Goal: Task Accomplishment & Management: Use online tool/utility

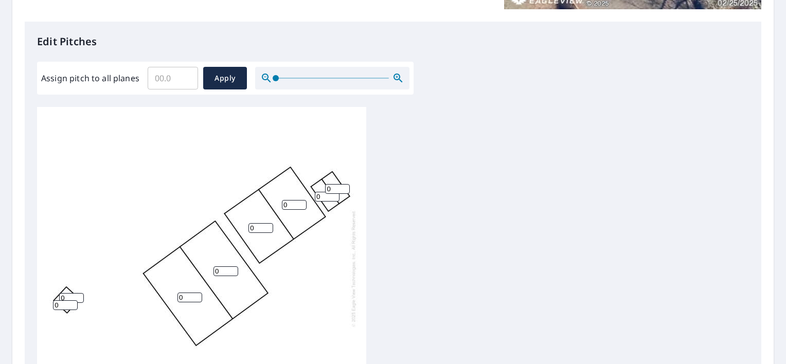
scroll to position [274, 0]
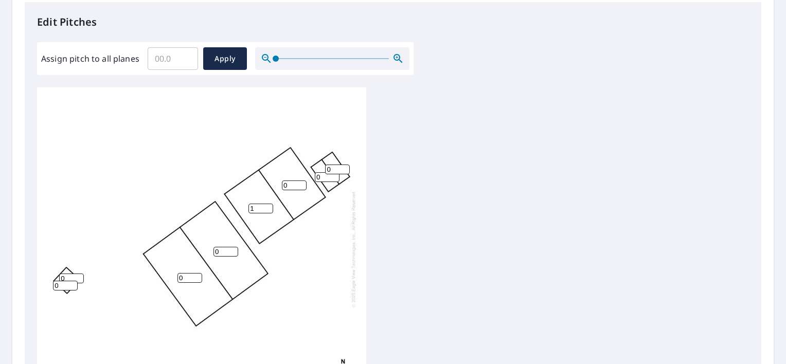
click at [269, 205] on input "1" at bounding box center [260, 209] width 25 height 10
click at [269, 205] on input "2" at bounding box center [260, 209] width 25 height 10
click at [269, 205] on input "3" at bounding box center [260, 209] width 25 height 10
click at [269, 205] on input "4" at bounding box center [260, 209] width 25 height 10
click at [269, 205] on input "5" at bounding box center [260, 209] width 25 height 10
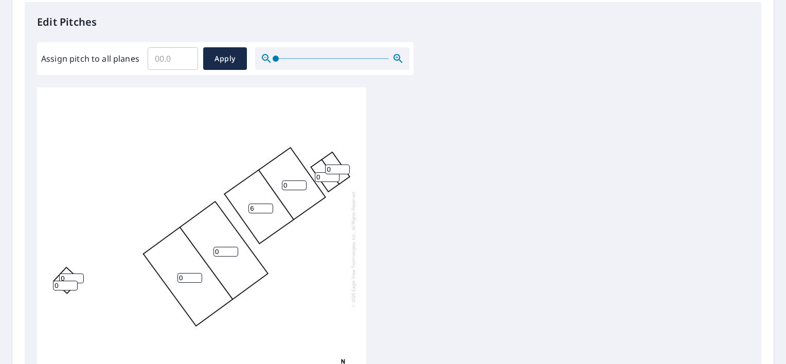
click at [269, 205] on input "6" at bounding box center [260, 209] width 25 height 10
type input "7"
click at [269, 205] on input "7" at bounding box center [260, 209] width 25 height 10
click at [301, 182] on input "3" at bounding box center [294, 185] width 25 height 10
click at [301, 182] on input "4" at bounding box center [294, 185] width 25 height 10
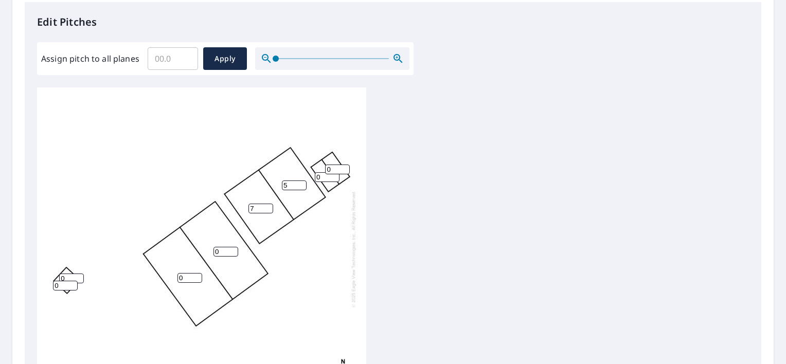
click at [301, 182] on input "5" at bounding box center [294, 185] width 25 height 10
click at [301, 182] on input "6" at bounding box center [294, 185] width 25 height 10
type input "7"
click at [301, 182] on input "7" at bounding box center [294, 185] width 25 height 10
click at [238, 256] on div "0 0 7 7 0 0 0 0" at bounding box center [201, 248] width 329 height 323
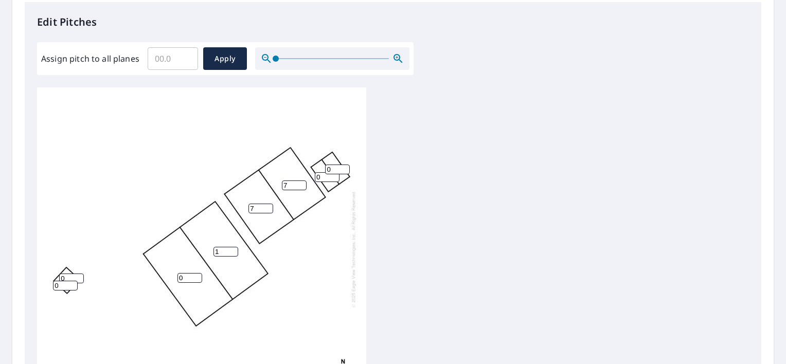
click at [233, 250] on input "1" at bounding box center [225, 252] width 25 height 10
click at [233, 250] on input "2" at bounding box center [225, 252] width 25 height 10
click at [233, 250] on input "3" at bounding box center [225, 252] width 25 height 10
type input "4"
click at [233, 250] on input "4" at bounding box center [225, 252] width 25 height 10
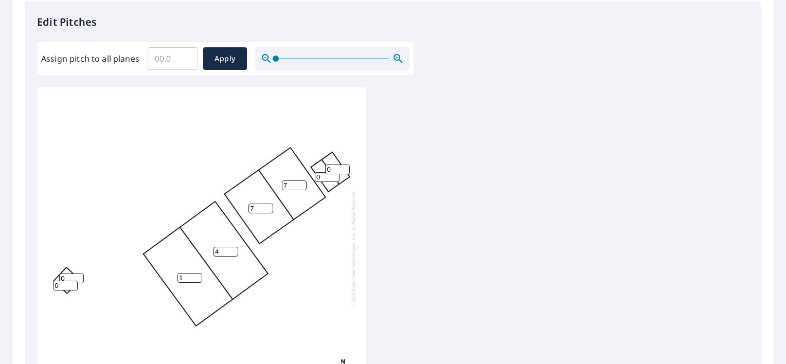
click at [197, 275] on input "1" at bounding box center [189, 278] width 25 height 10
click at [197, 275] on input "2" at bounding box center [189, 278] width 25 height 10
click at [197, 275] on input "3" at bounding box center [189, 278] width 25 height 10
type input "4"
click at [197, 275] on input "4" at bounding box center [189, 278] width 25 height 10
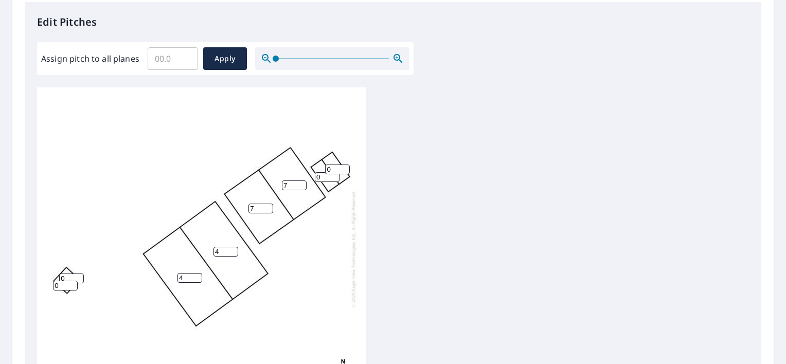
click at [339, 167] on input "0" at bounding box center [337, 170] width 25 height 10
click at [346, 167] on input "1" at bounding box center [337, 170] width 25 height 10
click at [346, 167] on input "2" at bounding box center [337, 170] width 25 height 10
click at [346, 167] on input "3" at bounding box center [337, 170] width 25 height 10
type input "4"
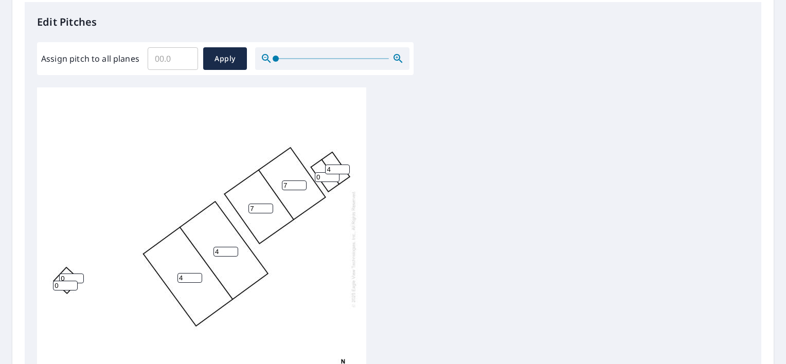
click at [346, 167] on input "4" at bounding box center [337, 170] width 25 height 10
click at [335, 178] on input "0" at bounding box center [327, 177] width 25 height 10
click at [335, 174] on input "4" at bounding box center [337, 170] width 25 height 10
click at [333, 175] on input "1" at bounding box center [327, 177] width 25 height 10
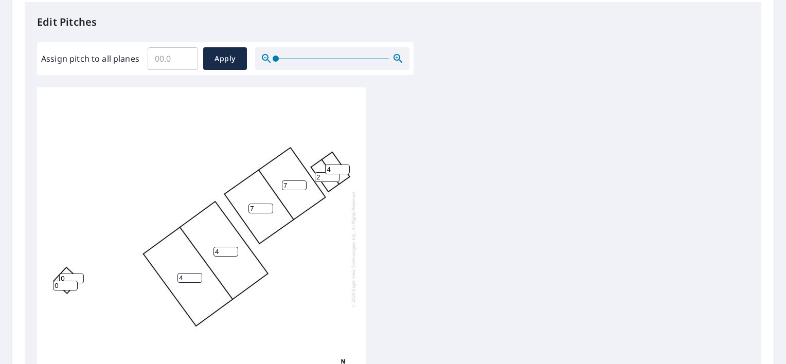
click at [333, 175] on input "2" at bounding box center [327, 177] width 25 height 10
click at [333, 175] on input "3" at bounding box center [327, 177] width 25 height 10
click at [333, 175] on input "4" at bounding box center [327, 177] width 25 height 10
click at [333, 175] on input "5" at bounding box center [327, 177] width 25 height 10
type input "4"
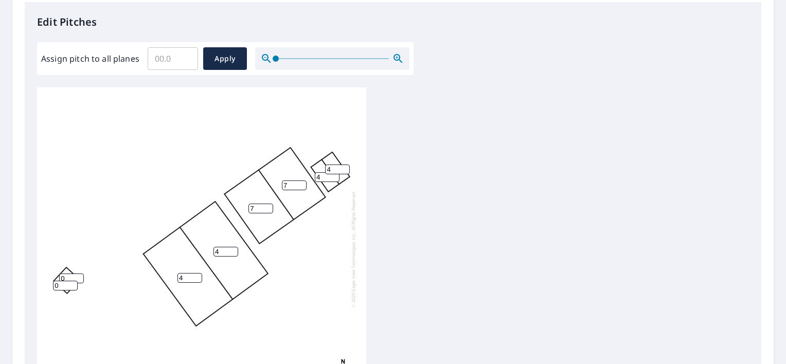
click at [334, 178] on input "4" at bounding box center [327, 177] width 25 height 10
click at [326, 230] on div "4 4 7 7 4 4 0 0" at bounding box center [201, 248] width 329 height 323
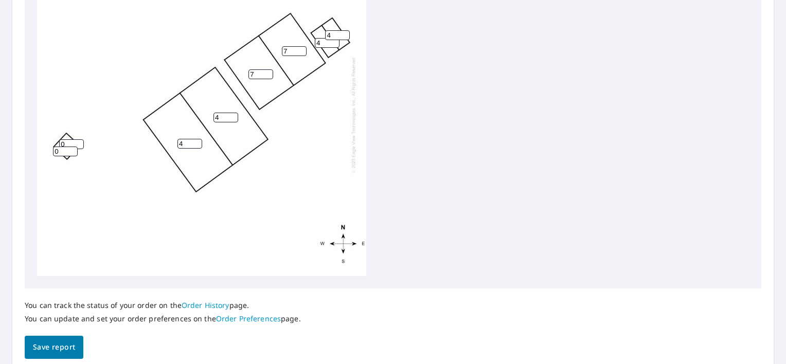
scroll to position [10, 0]
click at [79, 137] on input "1" at bounding box center [71, 142] width 25 height 10
click at [79, 137] on input "2" at bounding box center [71, 142] width 25 height 10
type input "3"
click at [79, 137] on input "3" at bounding box center [71, 142] width 25 height 10
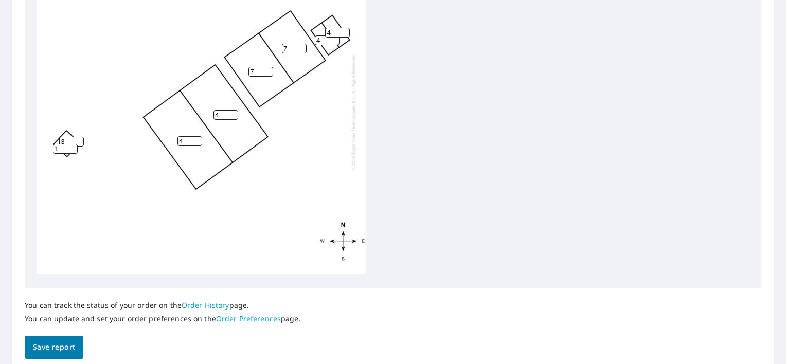
click at [73, 144] on input "1" at bounding box center [65, 149] width 25 height 10
click at [73, 144] on input "3" at bounding box center [65, 149] width 25 height 10
click at [73, 144] on input "4" at bounding box center [65, 149] width 25 height 10
type input "3"
click at [73, 144] on input "3" at bounding box center [65, 149] width 25 height 10
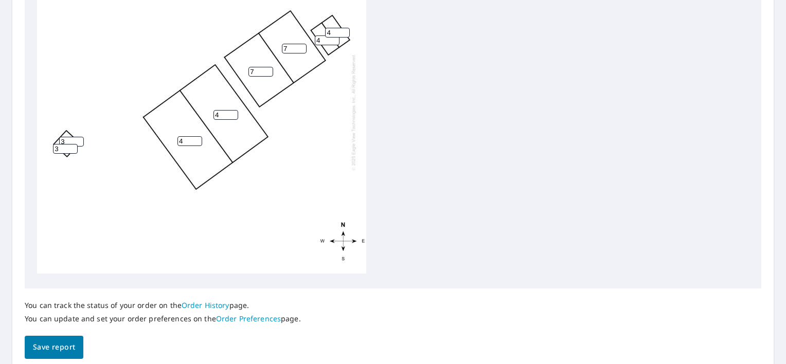
click at [80, 172] on div "4 4 7 7 4 4 3 3" at bounding box center [201, 112] width 329 height 323
click at [51, 348] on span "Save report" at bounding box center [54, 347] width 42 height 13
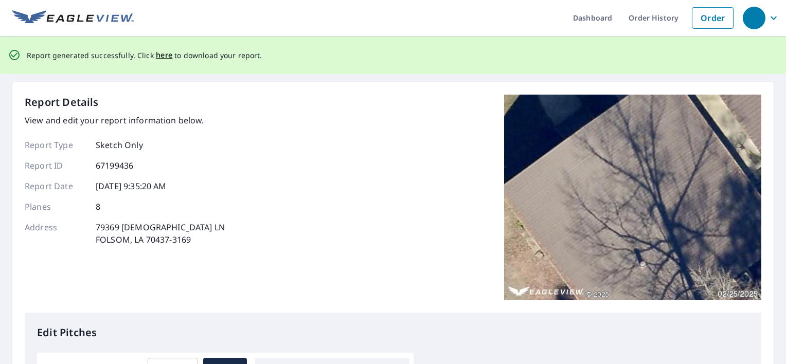
scroll to position [0, 0]
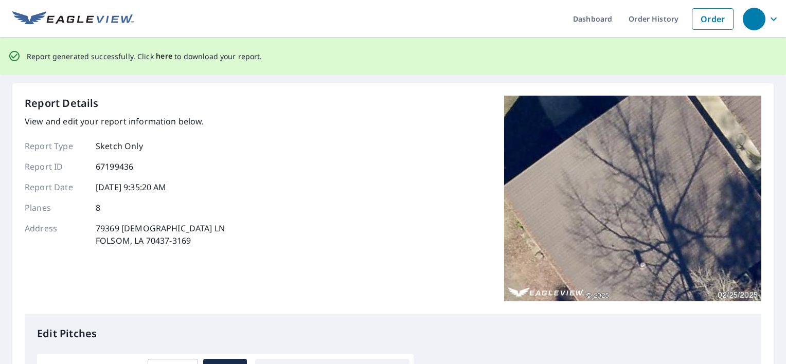
click at [159, 56] on span "here" at bounding box center [164, 56] width 17 height 13
